Goal: Information Seeking & Learning: Understand process/instructions

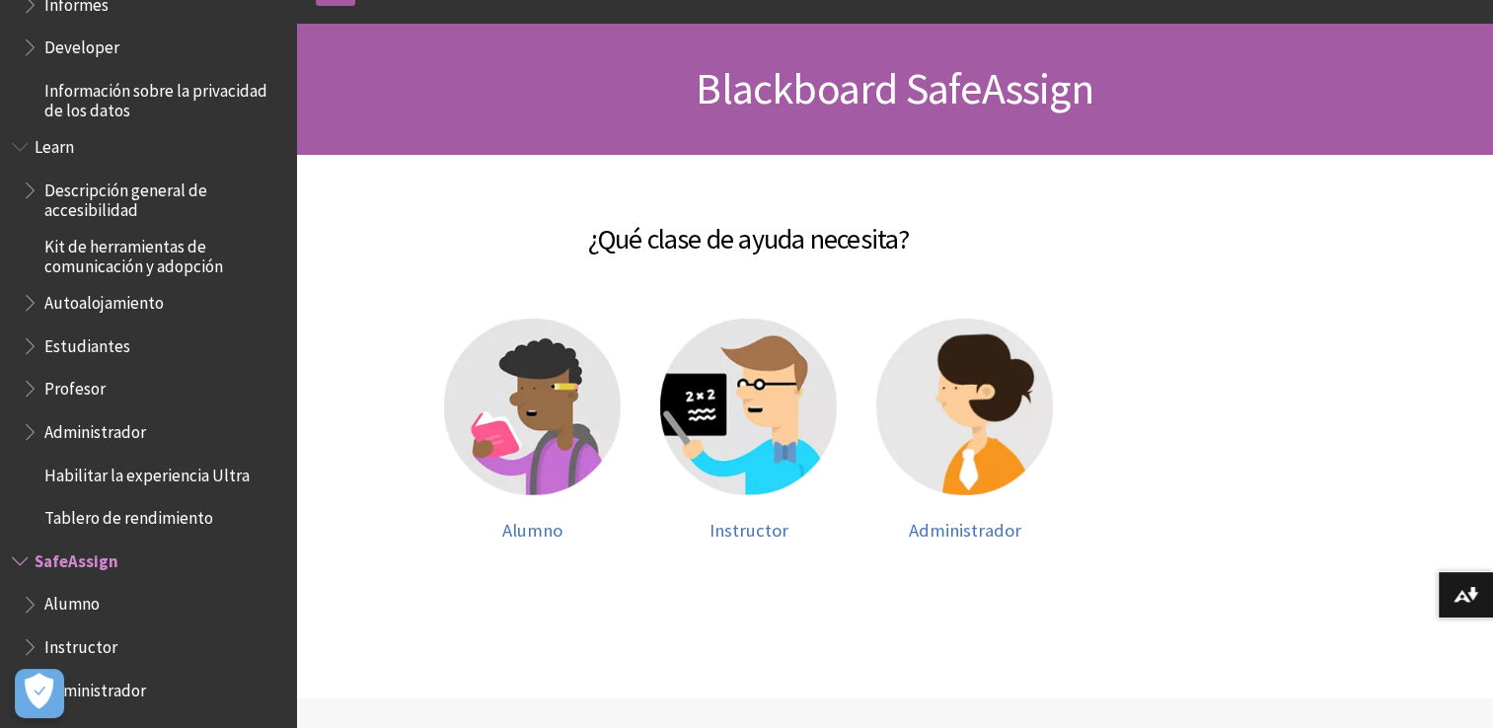
scroll to position [158, 0]
click at [524, 472] on img at bounding box center [532, 406] width 177 height 177
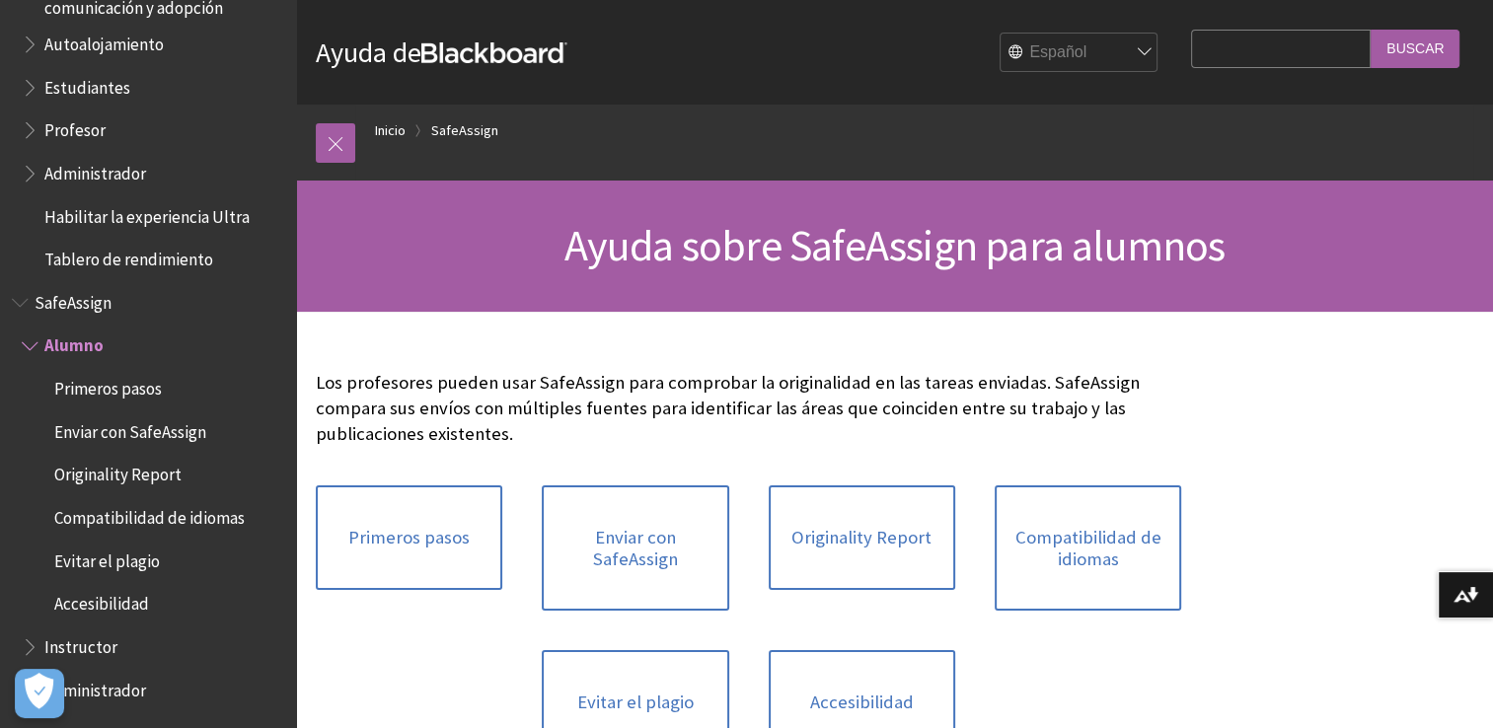
scroll to position [152, 0]
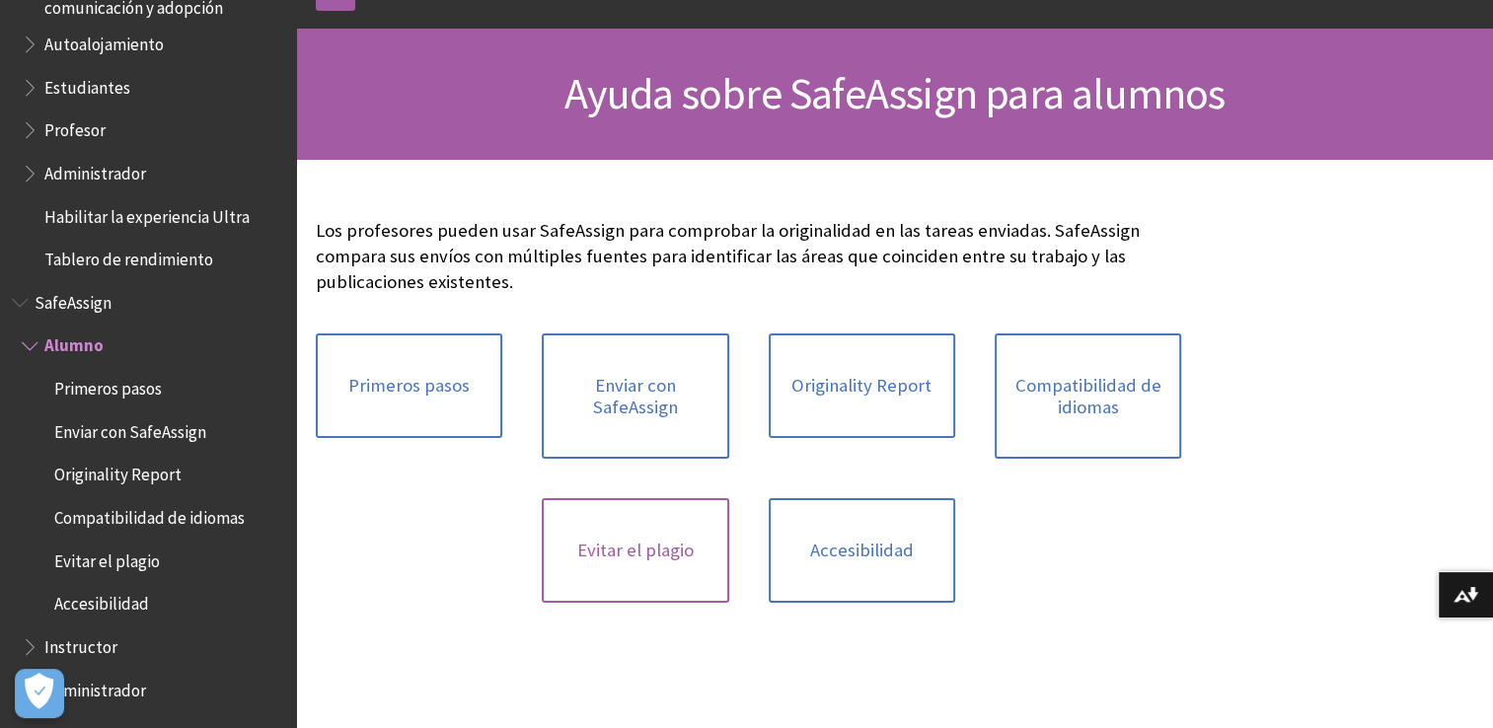
click at [696, 545] on link "Evitar el plagio" at bounding box center [635, 550] width 187 height 105
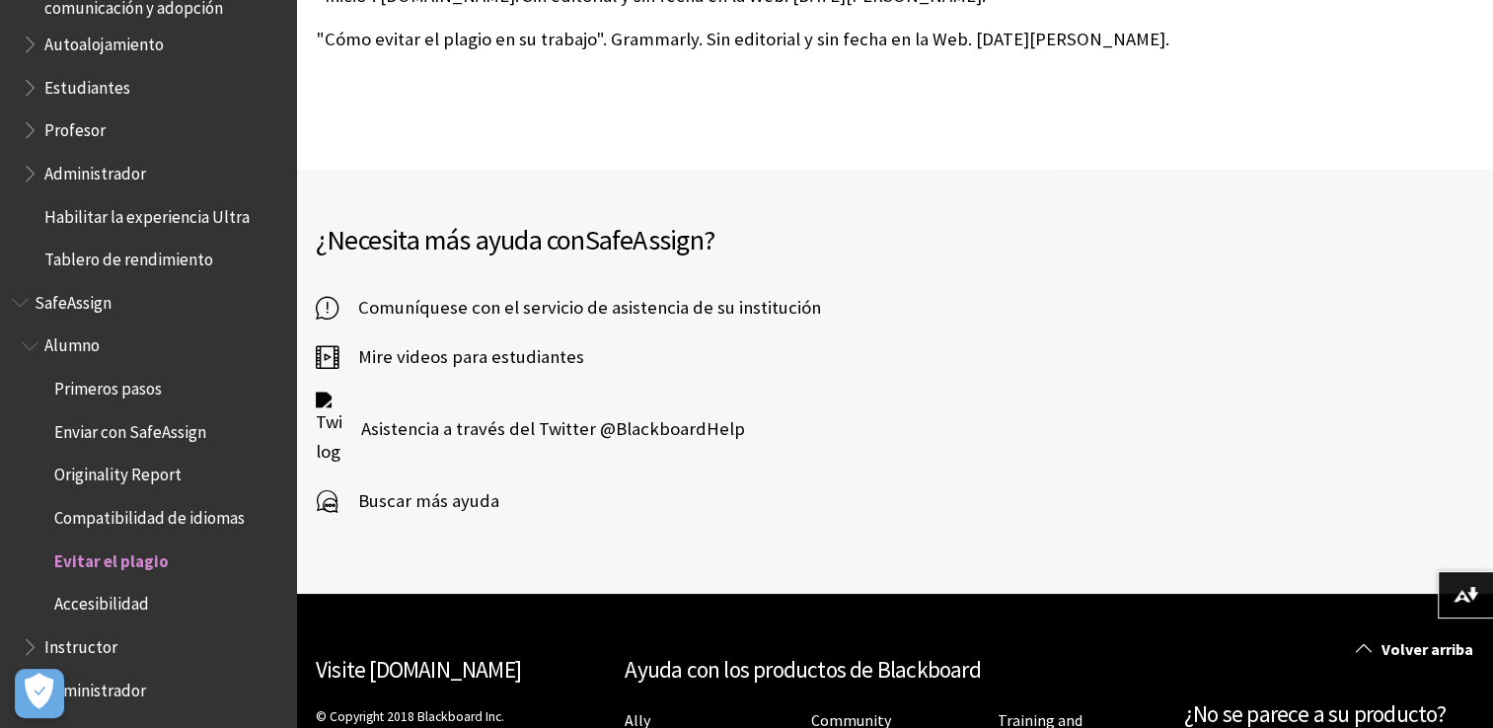
scroll to position [1962, 0]
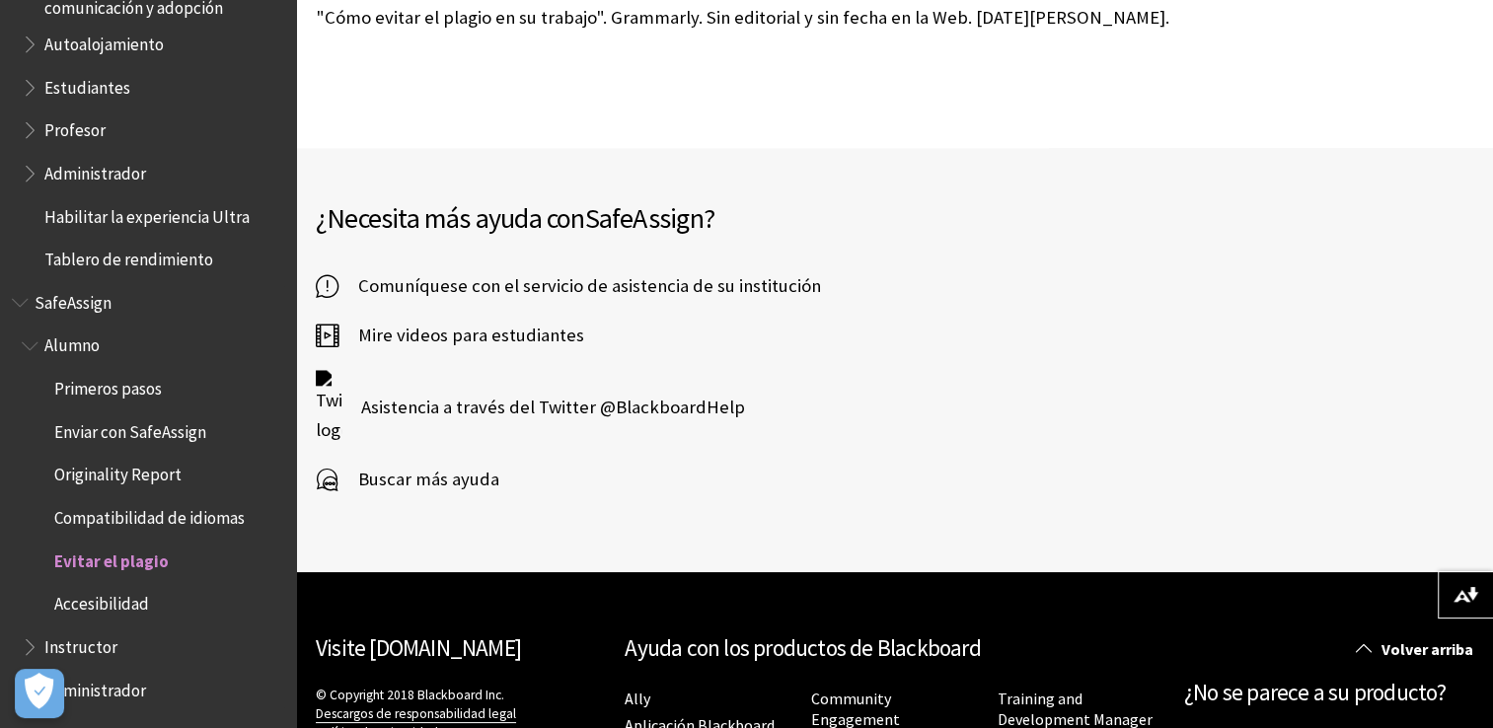
click at [159, 433] on span "Enviar con SafeAssign" at bounding box center [130, 429] width 152 height 27
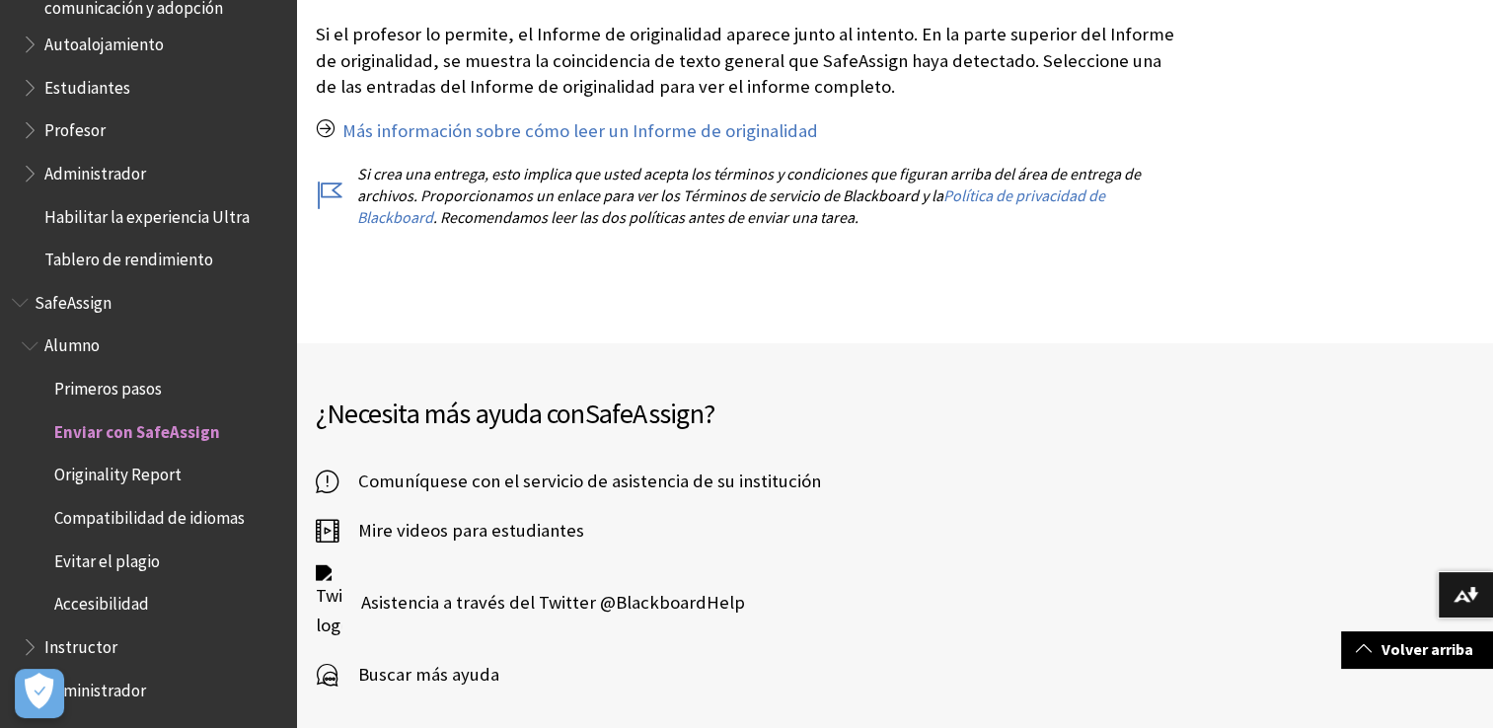
scroll to position [3897, 0]
click at [155, 479] on span "Originality Report" at bounding box center [117, 472] width 127 height 27
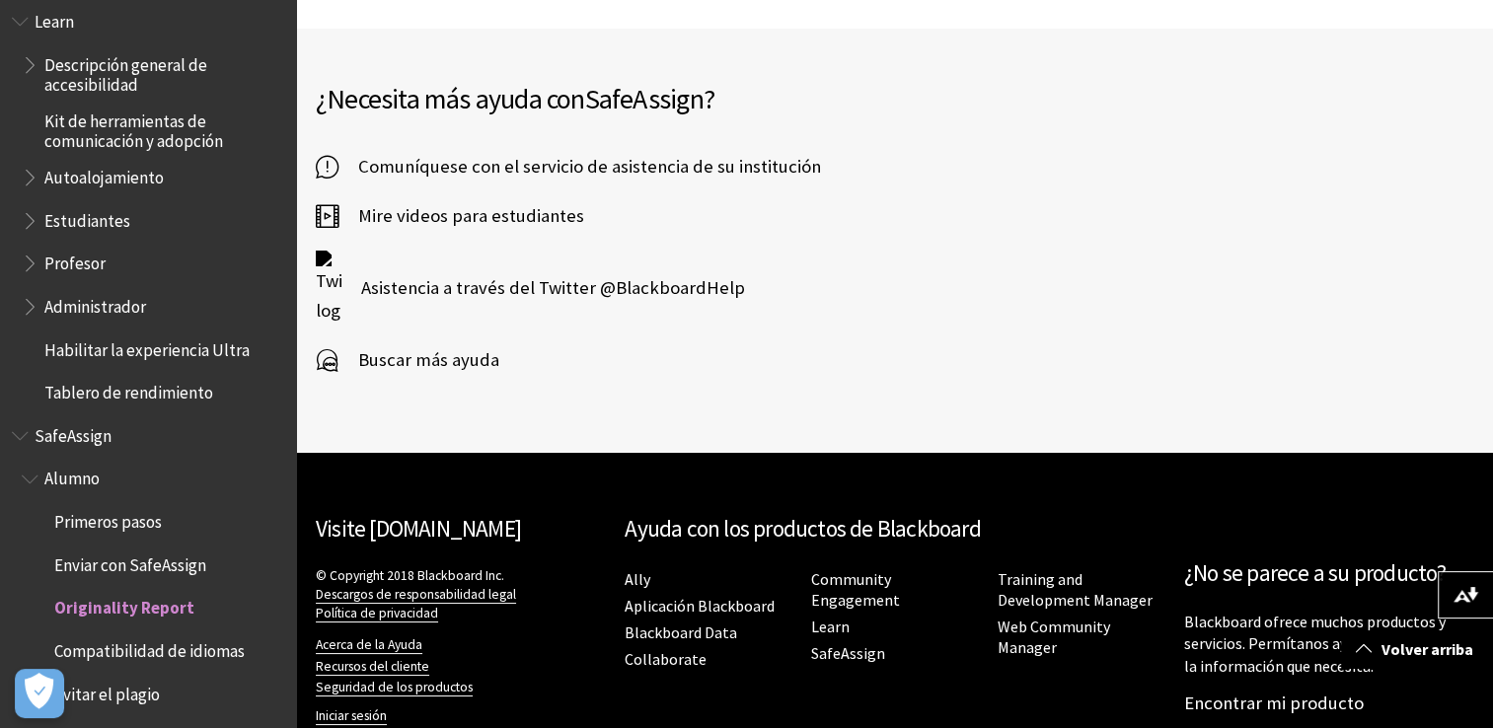
scroll to position [1507, 0]
click at [28, 432] on span "Book outline for Blackboard SafeAssign" at bounding box center [22, 432] width 21 height 25
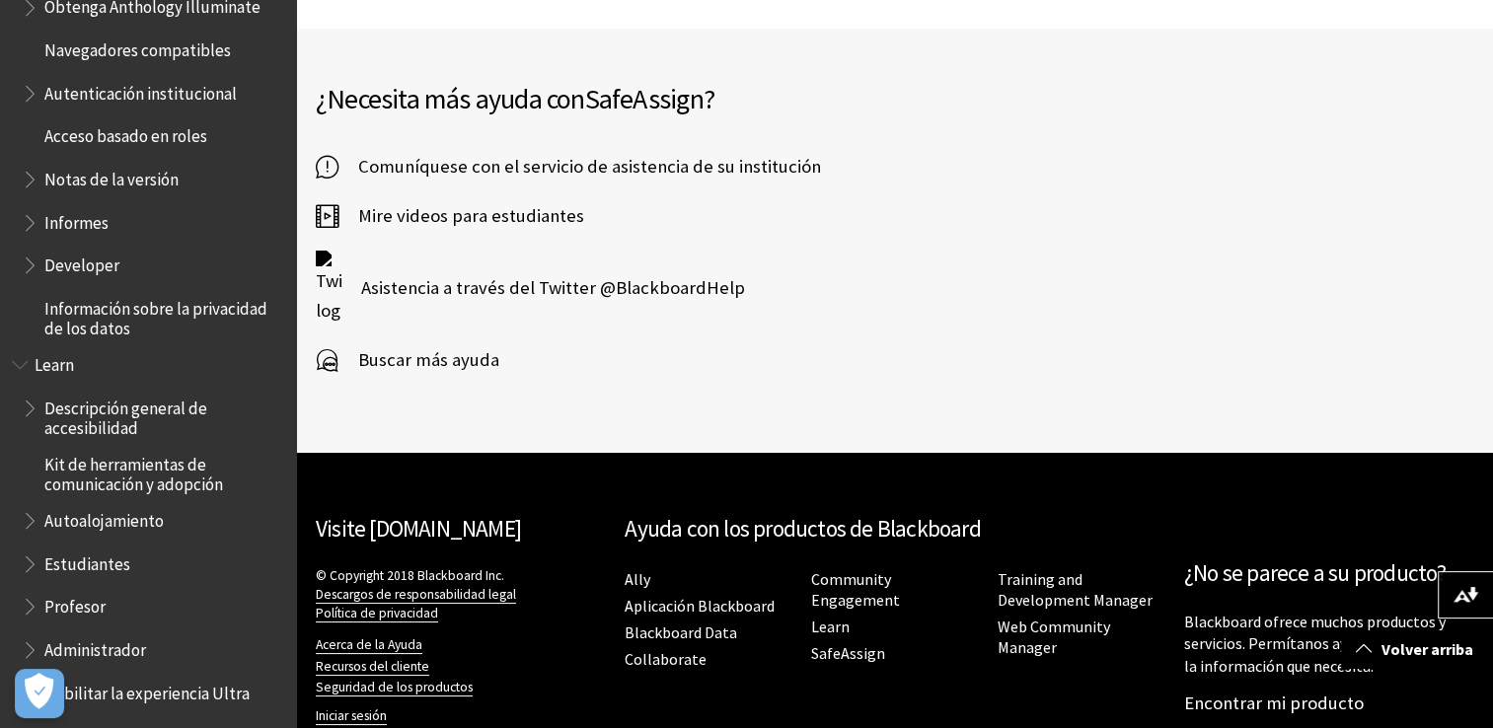
scroll to position [1254, 0]
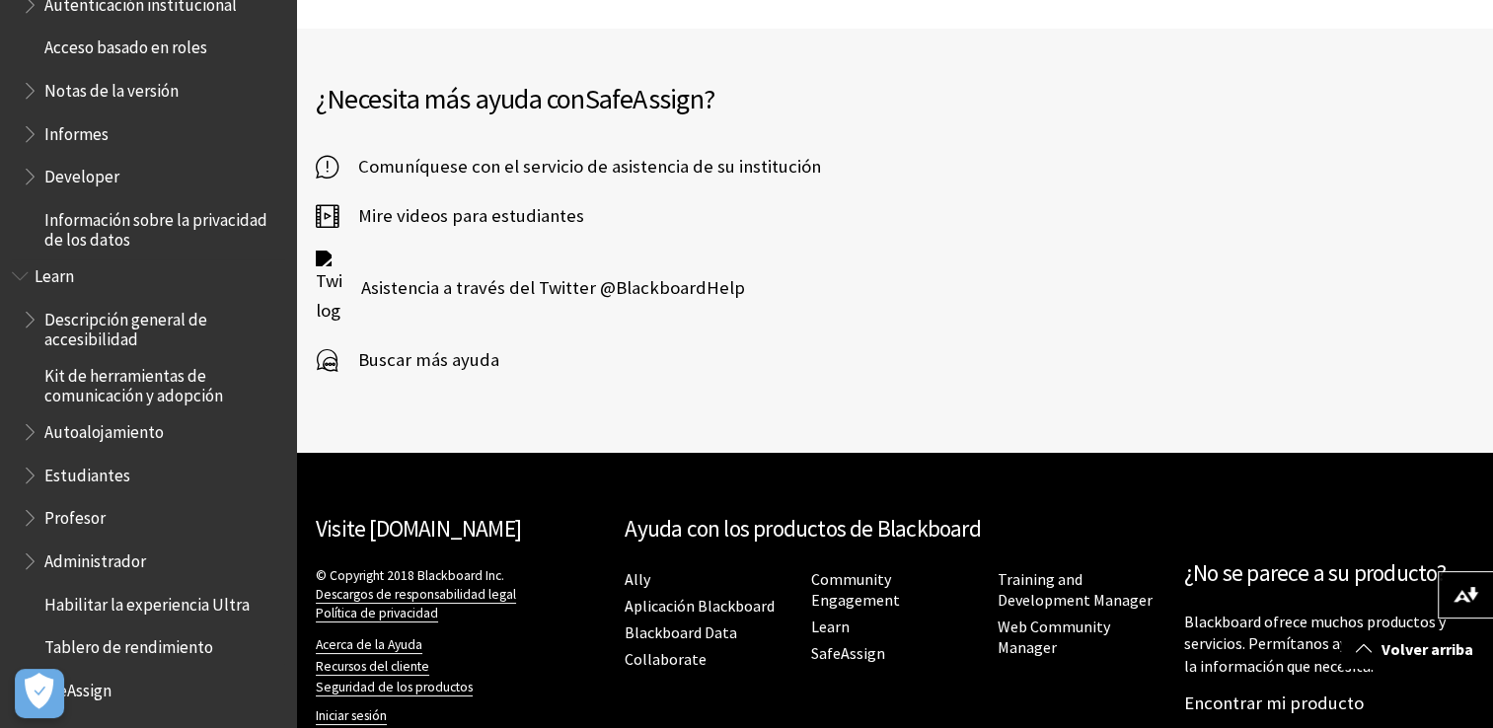
click at [82, 476] on span "Estudiantes" at bounding box center [87, 472] width 86 height 27
click at [28, 468] on span "Book outline for Blackboard Learn Help" at bounding box center [32, 471] width 21 height 25
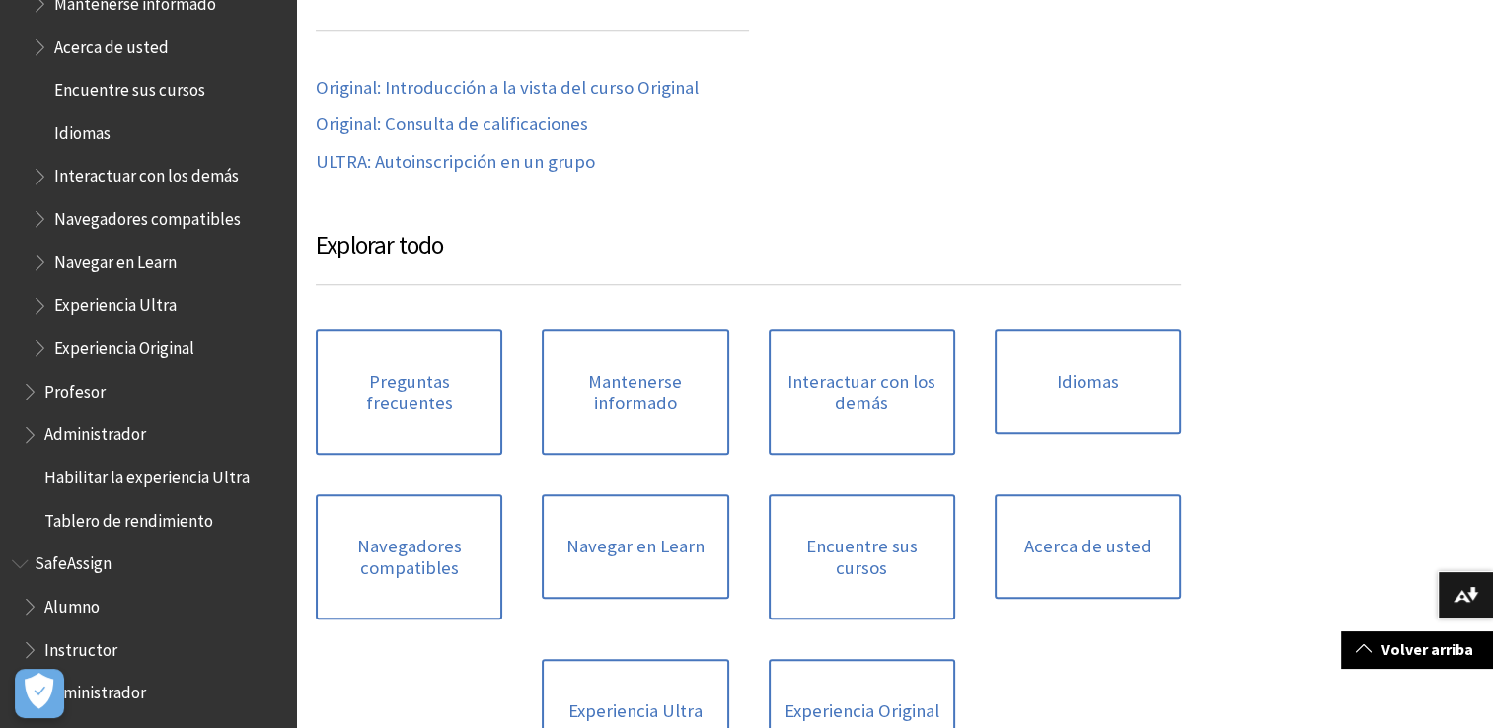
scroll to position [1814, 0]
click at [32, 604] on span "Book outline for Blackboard SafeAssign" at bounding box center [32, 599] width 21 height 25
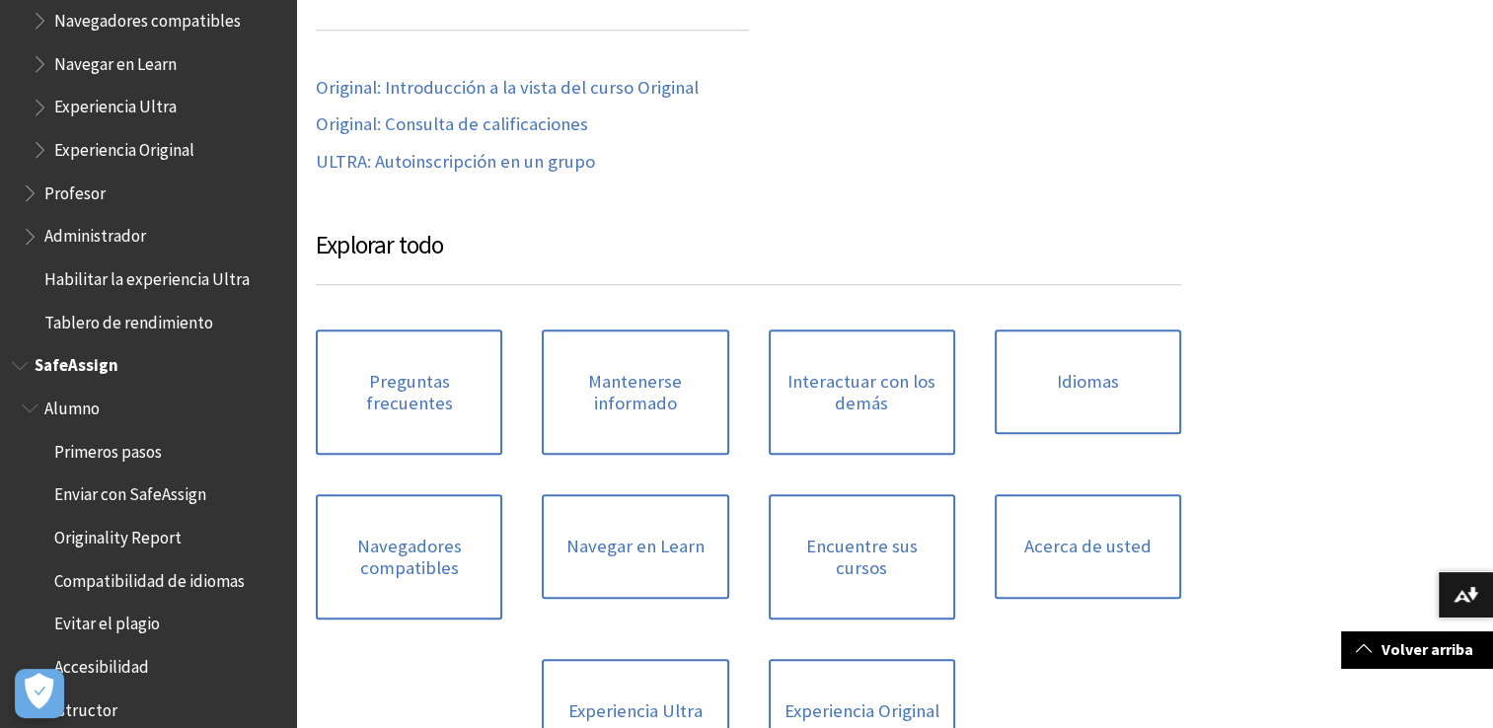
scroll to position [2073, 0]
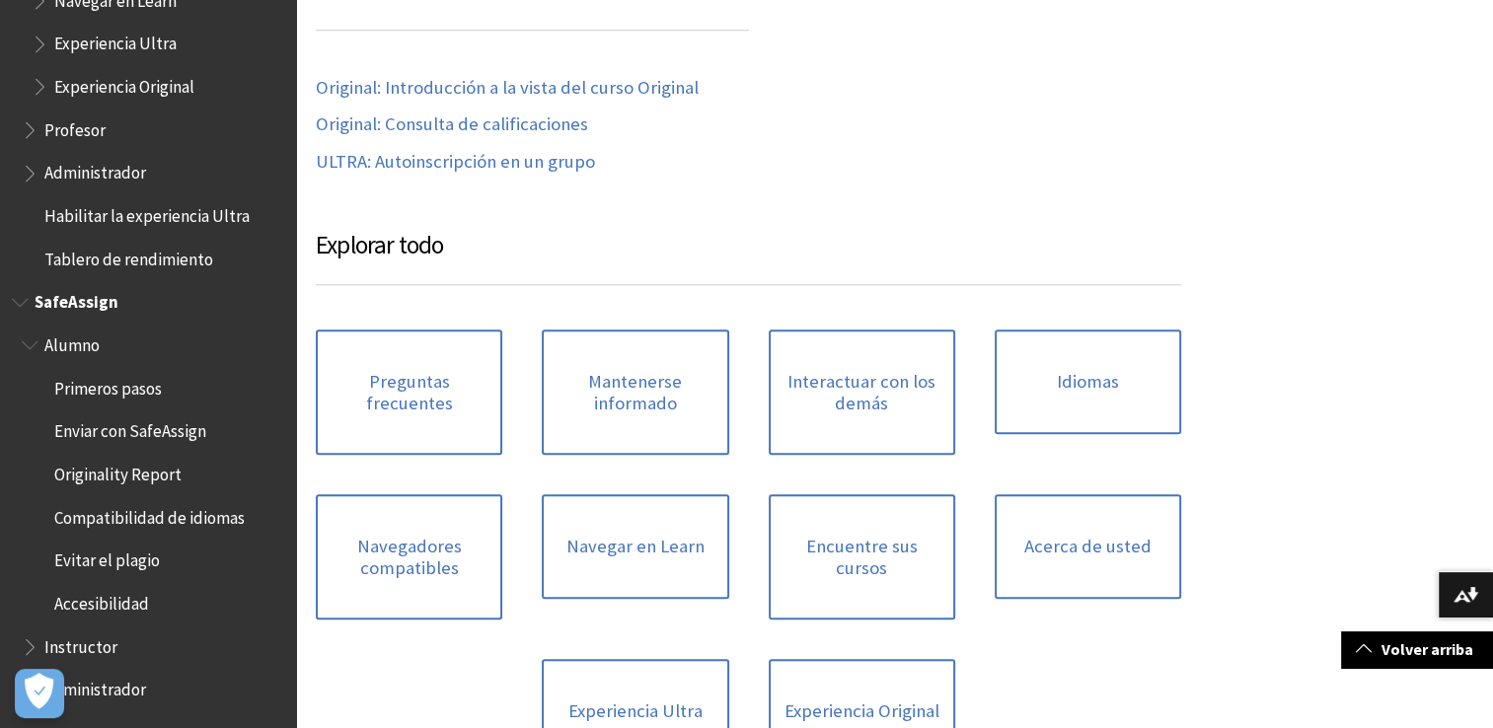
click at [127, 606] on span "Accesibilidad" at bounding box center [101, 600] width 95 height 27
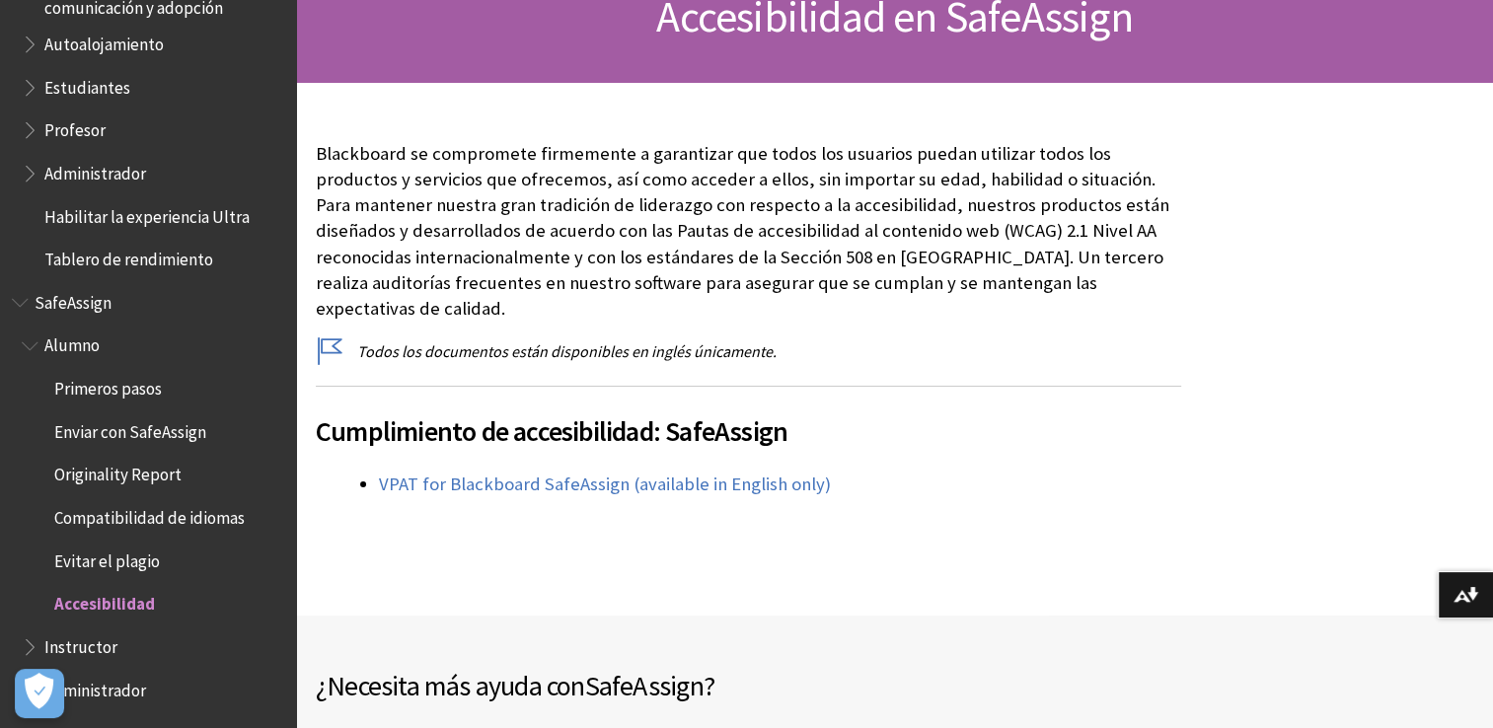
scroll to position [383, 0]
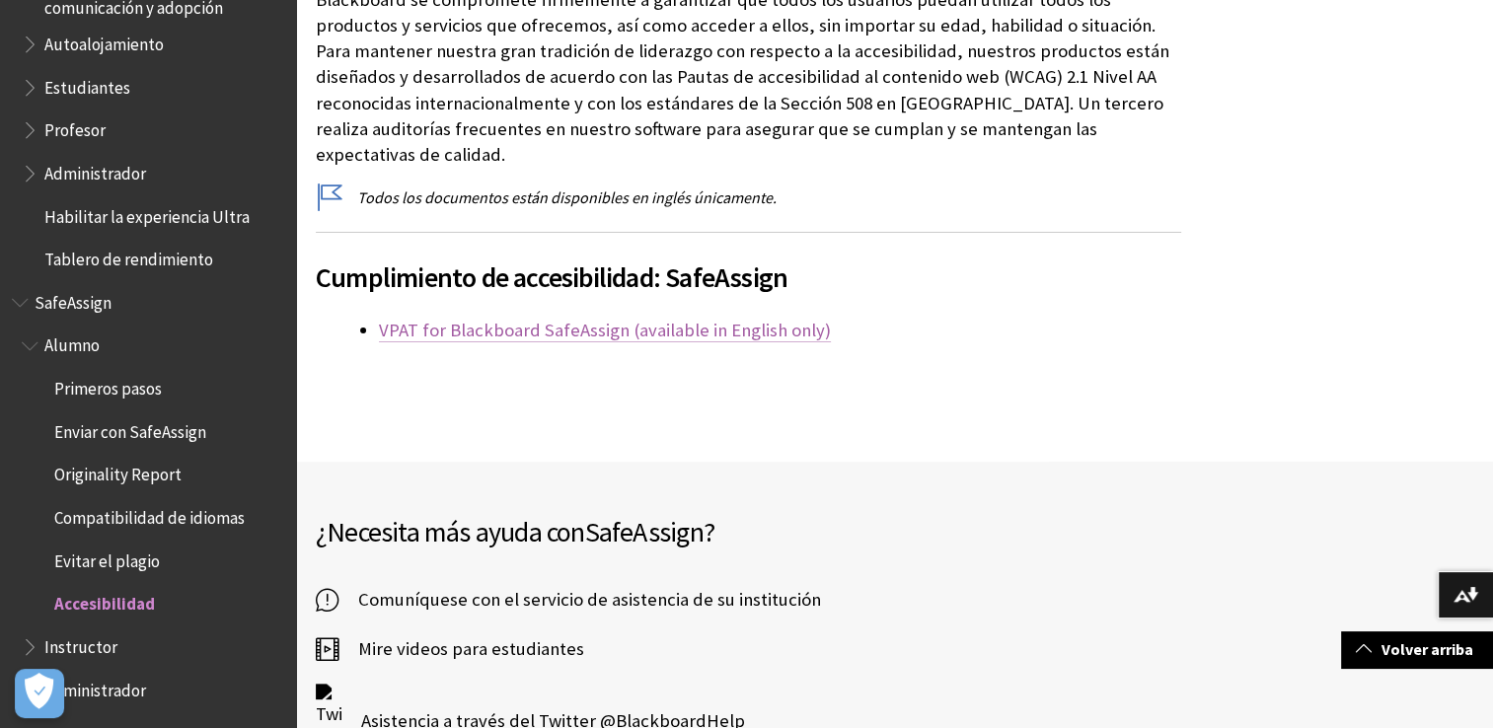
click at [522, 319] on link "VPAT for Blackboard SafeAssign (available in English only)" at bounding box center [605, 331] width 452 height 24
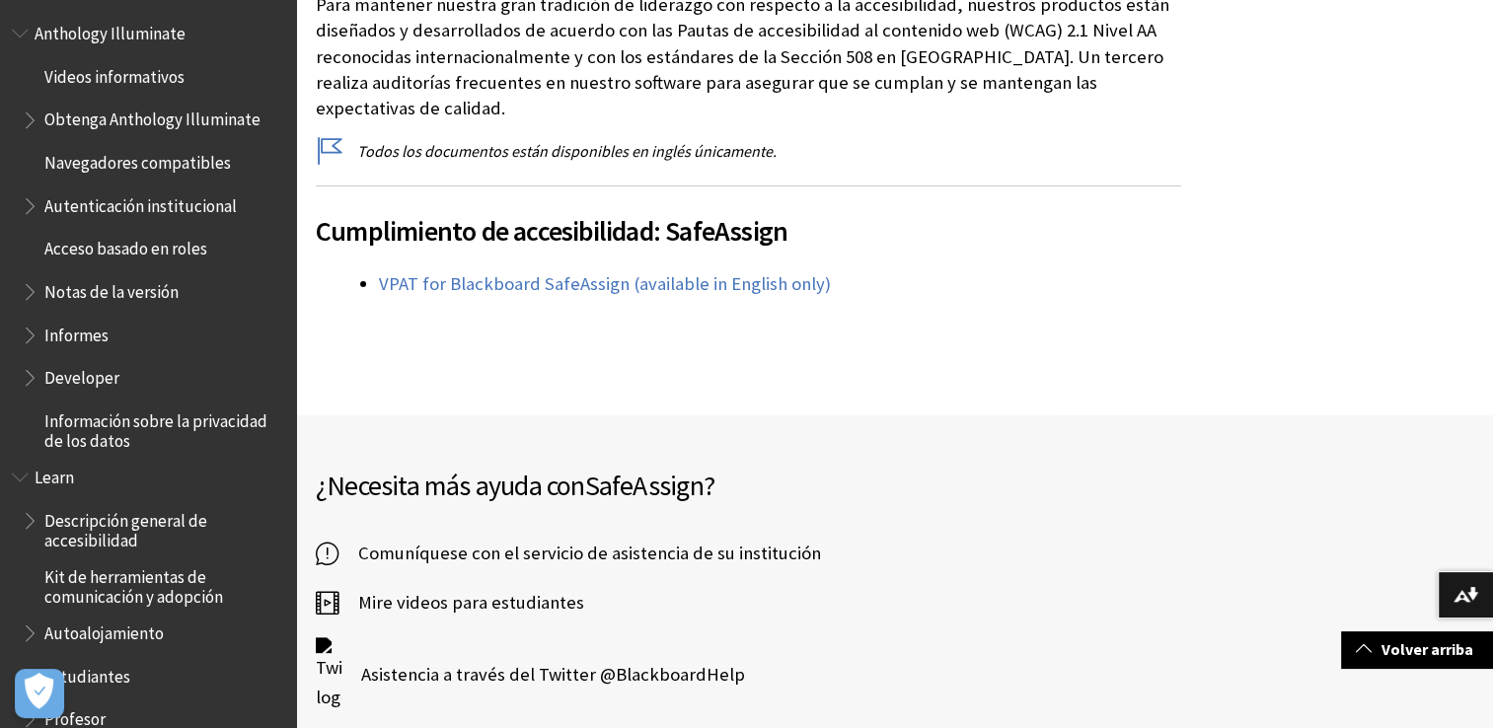
scroll to position [1015, 0]
